Goal: Information Seeking & Learning: Learn about a topic

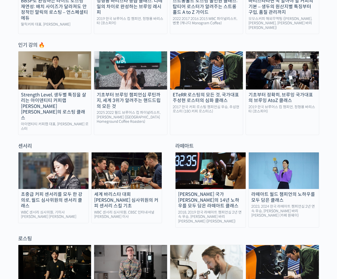
scroll to position [266, 0]
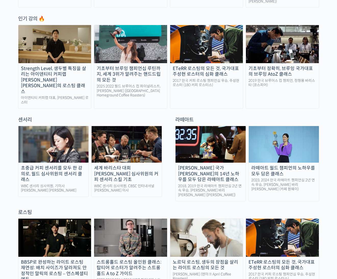
click at [42, 69] on div "Strength Level, 생두별 특징을 살리는 아이덴티티 커피랩 [PERSON_NAME] [PERSON_NAME]의 로스팅 클래스" at bounding box center [54, 80] width 73 height 29
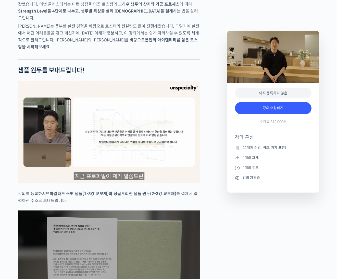
scroll to position [1086, 0]
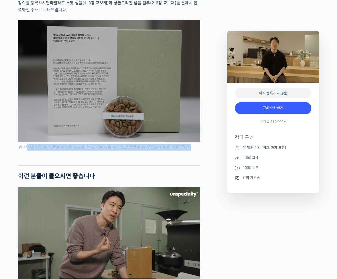
drag, startPoint x: 27, startPoint y: 145, endPoint x: 29, endPoint y: 150, distance: 5.7
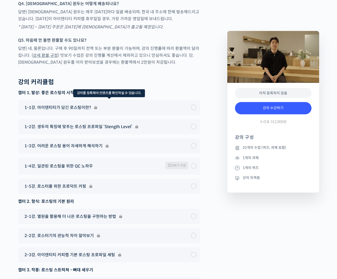
scroll to position [2616, 0]
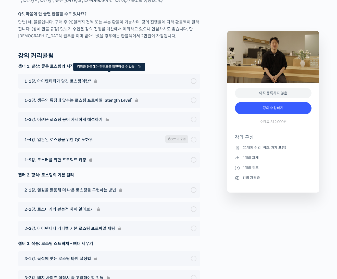
click at [184, 74] on div "1-1강. 아이덴티티가 담긴 로스팅이란?" at bounding box center [109, 81] width 182 height 15
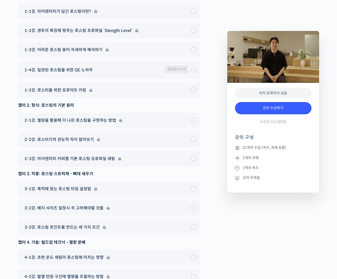
scroll to position [2596, 0]
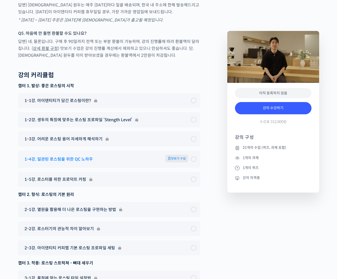
click at [143, 154] on div "1-4강. 일관된 로스팅을 위한 QC 노하우 맛보기 수업" at bounding box center [106, 158] width 169 height 9
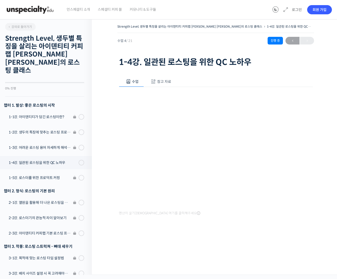
click at [276, 229] on div at bounding box center [216, 234] width 194 height 11
click at [149, 80] on button "참고 자료" at bounding box center [160, 81] width 33 height 11
click at [130, 97] on link "PPT 수업 자료 (클릭하시면 새 창에서 열립니다)" at bounding box center [159, 98] width 81 height 5
click at [124, 80] on button "수업" at bounding box center [131, 81] width 25 height 11
